Goal: Register for event/course

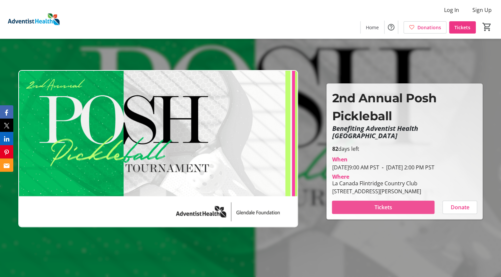
click at [373, 212] on span at bounding box center [383, 208] width 102 height 16
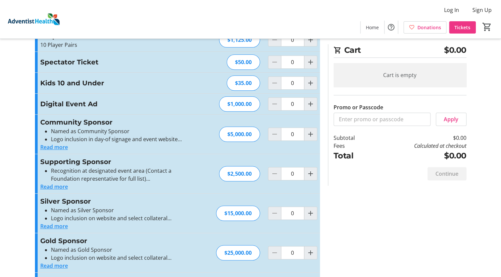
scroll to position [97, 0]
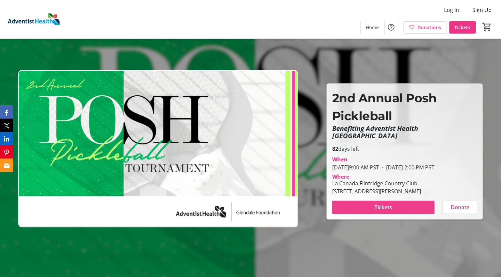
click at [379, 204] on span "Tickets" at bounding box center [383, 208] width 18 height 8
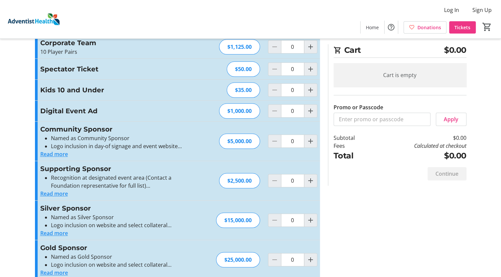
scroll to position [164, 0]
